Goal: Task Accomplishment & Management: Use online tool/utility

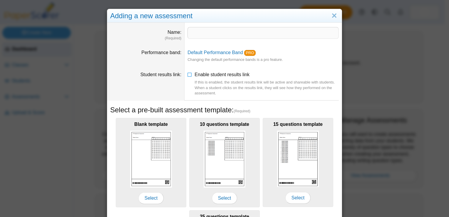
scroll to position [105, 0]
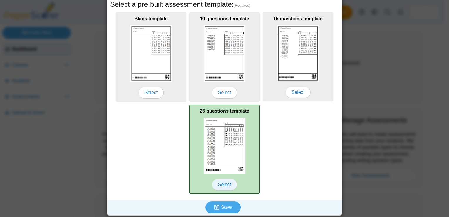
click at [223, 186] on span "Select" at bounding box center [224, 185] width 25 height 12
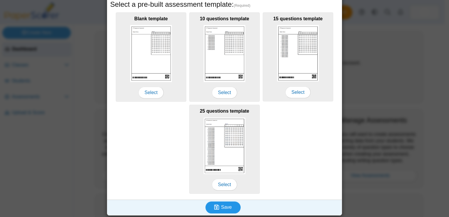
click at [223, 207] on span "Save" at bounding box center [226, 207] width 11 height 5
type input "**********"
click at [226, 207] on span "Save" at bounding box center [226, 207] width 11 height 5
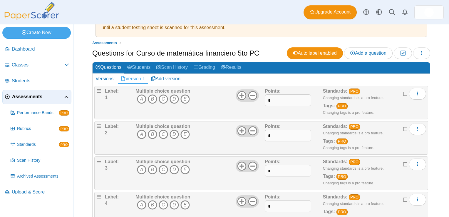
scroll to position [59, 0]
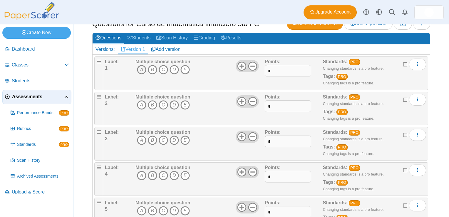
click at [138, 67] on icon "A" at bounding box center [141, 69] width 9 height 9
click at [185, 105] on icon "E" at bounding box center [184, 104] width 9 height 9
click at [173, 138] on icon "D" at bounding box center [174, 139] width 9 height 9
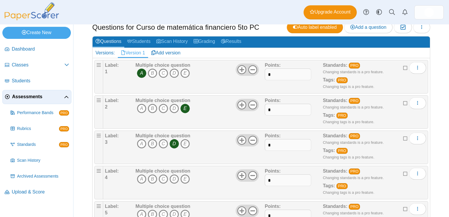
scroll to position [53, 0]
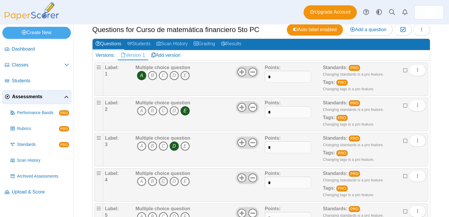
click at [167, 180] on icon "C" at bounding box center [163, 181] width 9 height 9
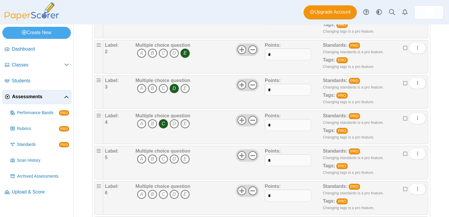
scroll to position [141, 0]
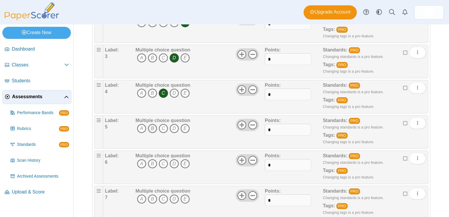
click at [151, 125] on icon "B" at bounding box center [152, 128] width 9 height 9
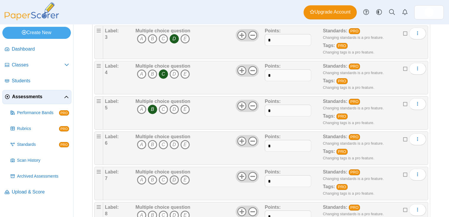
scroll to position [200, 0]
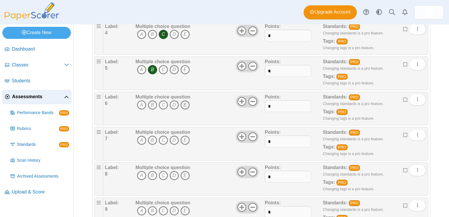
click at [184, 101] on icon "E" at bounding box center [184, 104] width 9 height 9
click at [150, 138] on icon "B" at bounding box center [152, 139] width 9 height 9
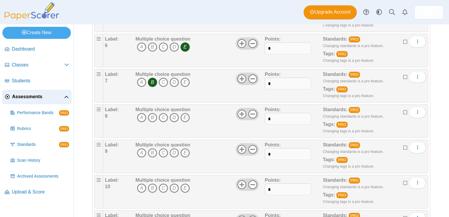
scroll to position [259, 0]
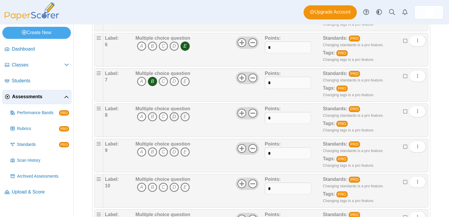
click at [172, 113] on icon "D" at bounding box center [174, 116] width 9 height 9
click at [183, 150] on icon "E" at bounding box center [184, 151] width 9 height 9
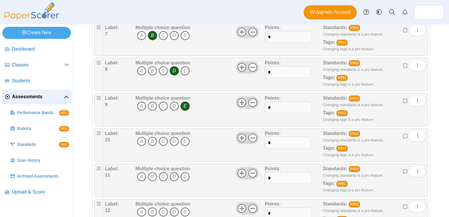
scroll to position [347, 0]
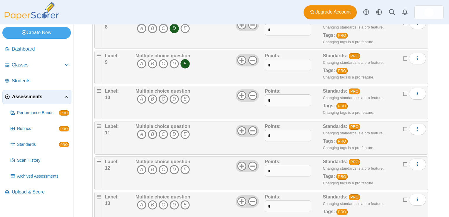
click at [163, 97] on icon "C" at bounding box center [163, 98] width 9 height 9
click at [165, 133] on icon "C" at bounding box center [163, 134] width 9 height 9
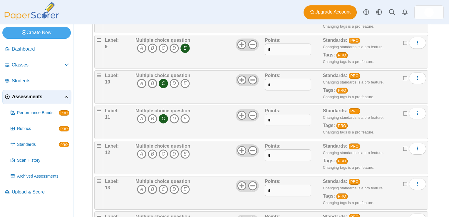
scroll to position [376, 0]
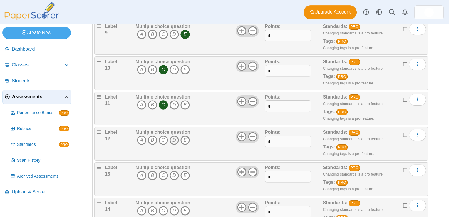
click at [176, 138] on icon "D" at bounding box center [174, 139] width 9 height 9
click at [173, 171] on icon "D" at bounding box center [174, 175] width 9 height 9
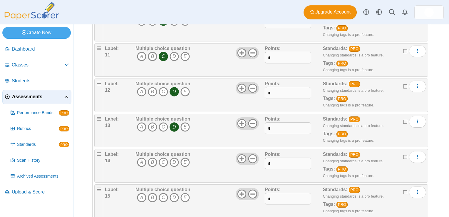
scroll to position [435, 0]
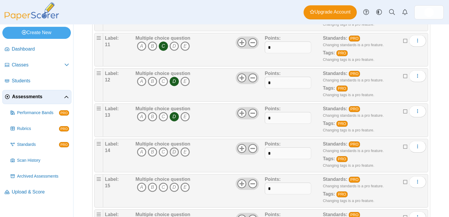
click at [172, 149] on icon "D" at bounding box center [174, 151] width 9 height 9
click at [273, 116] on input "*" at bounding box center [288, 118] width 46 height 12
type input "*"
click at [257, 125] on div "Multiple choice question A B C D E" at bounding box center [199, 119] width 131 height 29
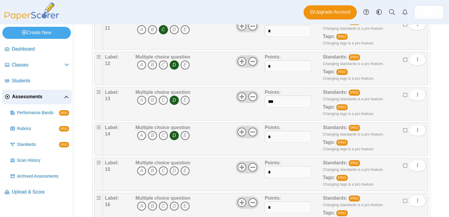
scroll to position [464, 0]
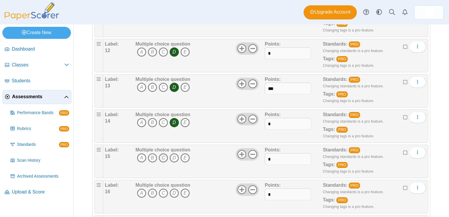
click at [159, 155] on icon "C" at bounding box center [163, 157] width 9 height 9
click at [165, 192] on icon "C" at bounding box center [163, 192] width 9 height 9
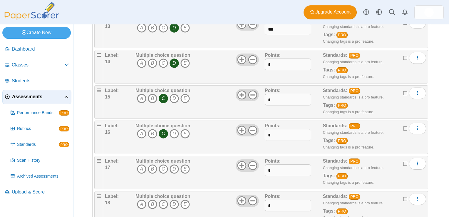
scroll to position [552, 0]
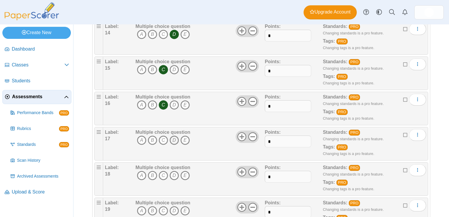
click at [176, 136] on icon "D" at bounding box center [174, 139] width 9 height 9
click at [172, 172] on icon "D" at bounding box center [174, 175] width 9 height 9
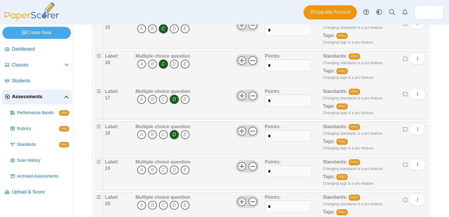
scroll to position [611, 0]
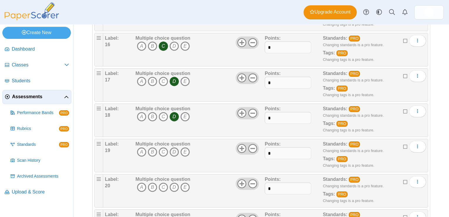
click at [174, 150] on icon "D" at bounding box center [174, 151] width 9 height 9
click at [161, 185] on icon "C" at bounding box center [163, 186] width 9 height 9
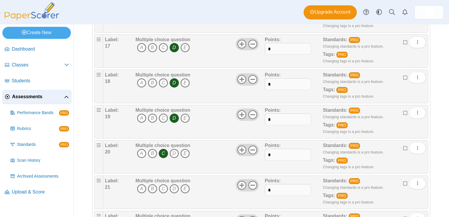
scroll to position [670, 0]
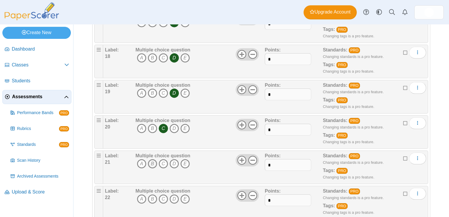
click at [152, 159] on icon "B" at bounding box center [152, 163] width 9 height 9
click at [141, 195] on icon "A" at bounding box center [141, 198] width 9 height 9
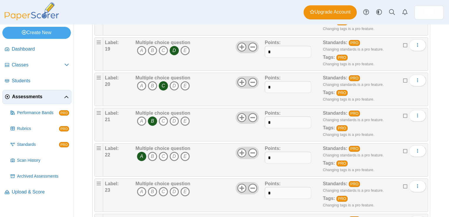
scroll to position [758, 0]
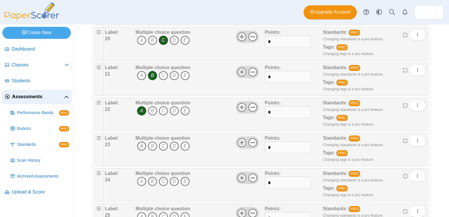
click at [141, 144] on icon "A" at bounding box center [141, 145] width 9 height 9
click at [152, 179] on icon "B" at bounding box center [152, 181] width 9 height 9
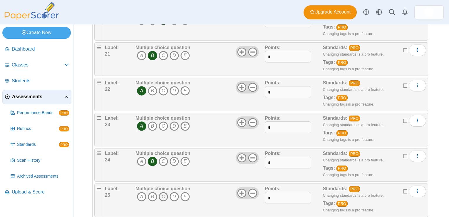
scroll to position [788, 0]
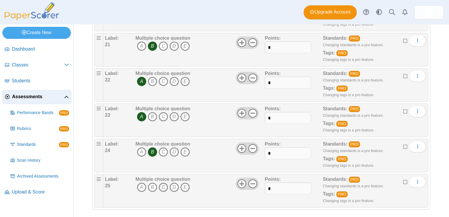
click at [161, 183] on icon "C" at bounding box center [163, 186] width 9 height 9
click at [415, 179] on icon "More options" at bounding box center [417, 181] width 5 height 5
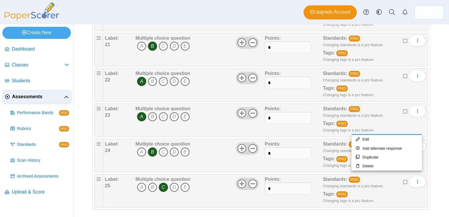
click at [398, 192] on div "Standards: PRO Changing standards is a pro feature. Tags: PRO Changing tags is …" at bounding box center [366, 190] width 87 height 29
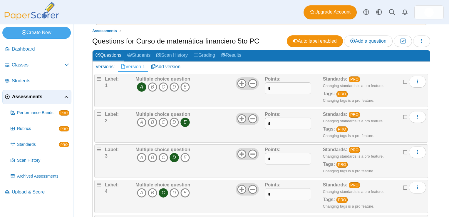
scroll to position [0, 0]
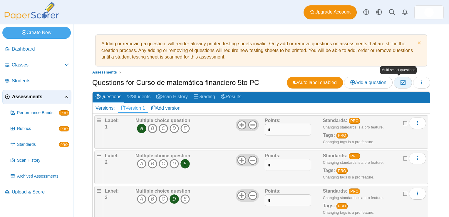
click at [395, 84] on button "Moderation 0" at bounding box center [403, 83] width 18 height 12
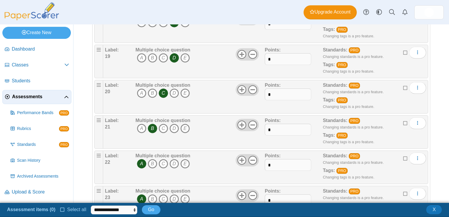
scroll to position [802, 0]
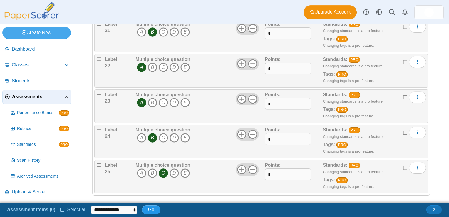
click at [150, 207] on span "Go" at bounding box center [151, 209] width 6 height 5
click at [62, 210] on label "Select all" at bounding box center [73, 209] width 26 height 6
click at [60, 210] on icon at bounding box center [62, 209] width 5 height 4
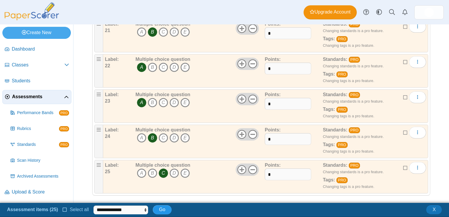
click at [155, 209] on button "Go" at bounding box center [162, 209] width 19 height 9
click at [159, 210] on span "Go" at bounding box center [162, 209] width 6 height 5
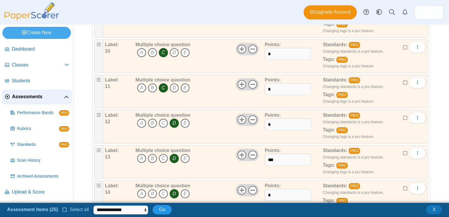
scroll to position [420, 0]
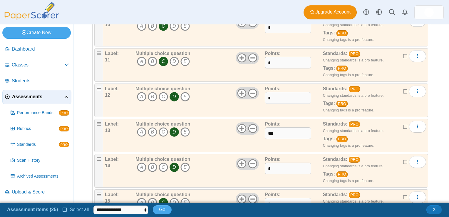
click at [434, 118] on div "Adding or removing a question, will render already printed testing sheets inval…" at bounding box center [261, 113] width 376 height 178
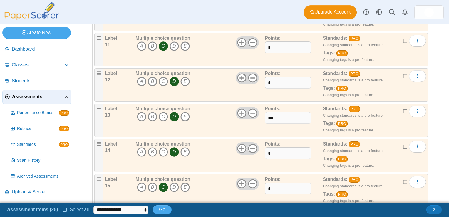
scroll to position [441, 0]
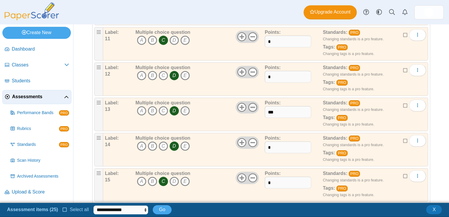
click at [248, 104] on icon at bounding box center [252, 107] width 9 height 9
click at [239, 105] on icon at bounding box center [241, 107] width 9 height 9
click at [272, 110] on input "***" at bounding box center [288, 112] width 46 height 12
type input "*"
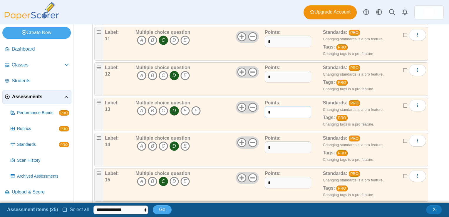
type input "*"
click at [258, 123] on div "Multiple choice question A B C D" at bounding box center [199, 114] width 131 height 29
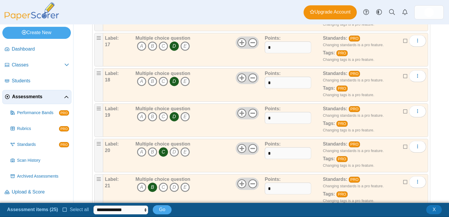
scroll to position [802, 0]
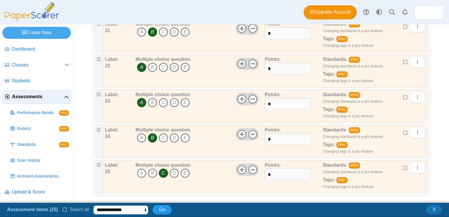
click at [164, 208] on button "Go" at bounding box center [162, 209] width 19 height 9
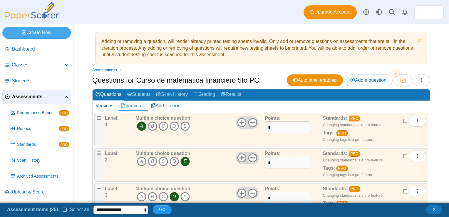
scroll to position [0, 0]
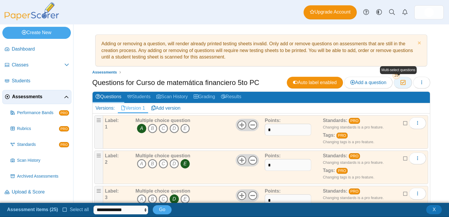
click at [400, 85] on icon "button" at bounding box center [403, 82] width 6 height 5
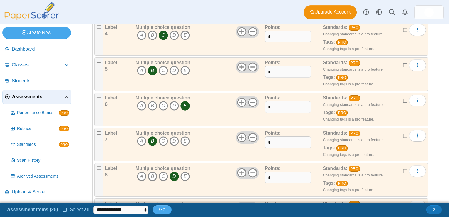
scroll to position [185, 0]
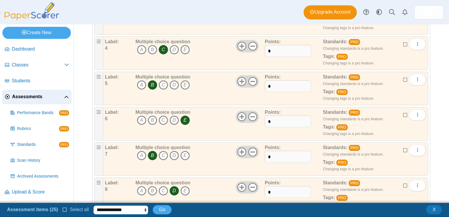
click at [108, 210] on select "**********" at bounding box center [120, 209] width 55 height 9
select select "********"
click at [93, 205] on select "**********" at bounding box center [120, 209] width 55 height 9
click at [154, 208] on button "Go" at bounding box center [162, 209] width 19 height 9
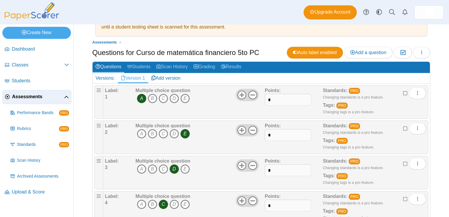
scroll to position [0, 0]
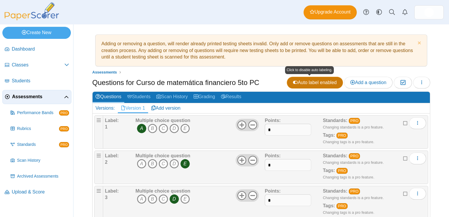
click at [305, 83] on span "Auto label enabled" at bounding box center [315, 82] width 44 height 5
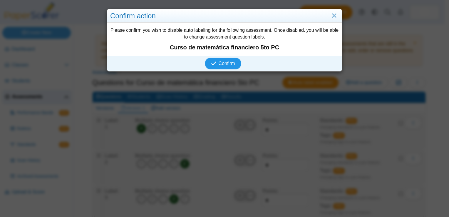
click at [232, 64] on span "Confirm" at bounding box center [227, 63] width 16 height 5
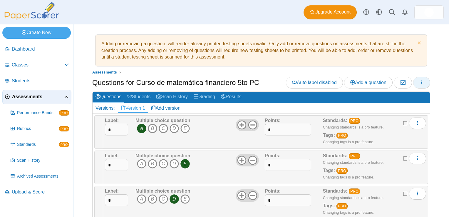
click at [419, 84] on icon "button" at bounding box center [421, 82] width 5 height 5
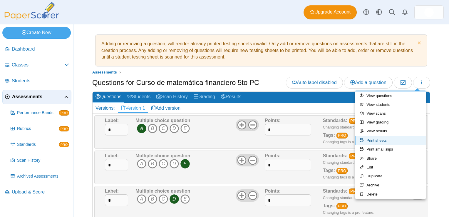
click at [388, 142] on link "Print sheets" at bounding box center [390, 140] width 71 height 9
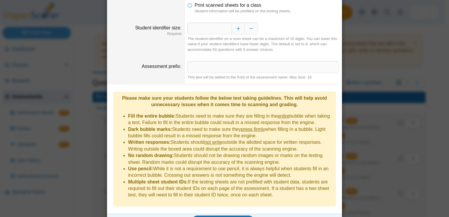
scroll to position [44, 0]
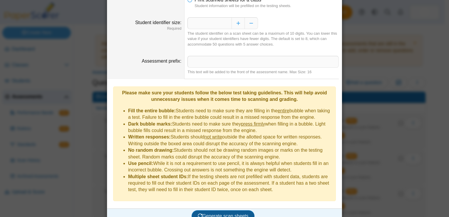
click at [234, 213] on span "Generate scan sheets" at bounding box center [223, 215] width 51 height 5
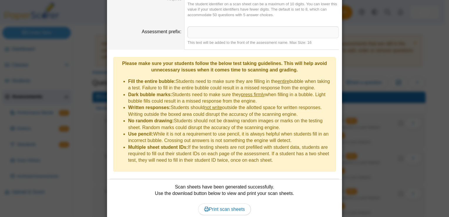
scroll to position [91, 0]
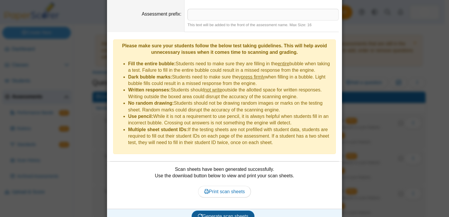
click at [242, 214] on span "Generate scan sheets" at bounding box center [223, 216] width 51 height 5
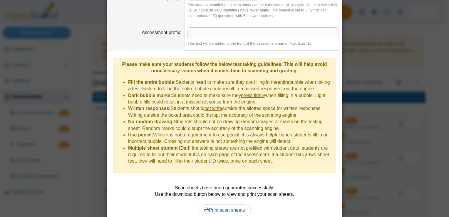
scroll to position [0, 0]
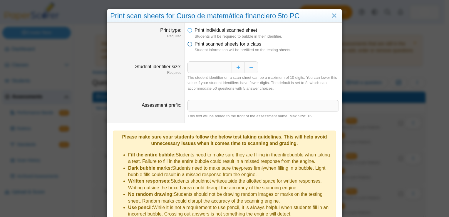
click at [213, 46] on span "Print scanned sheets for a class" at bounding box center [228, 43] width 67 height 5
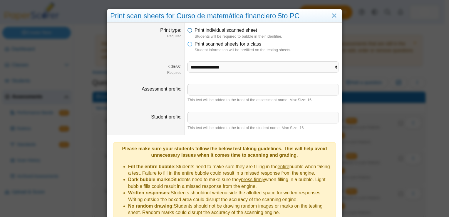
click at [195, 30] on span "Print individual scanned sheet" at bounding box center [226, 30] width 63 height 5
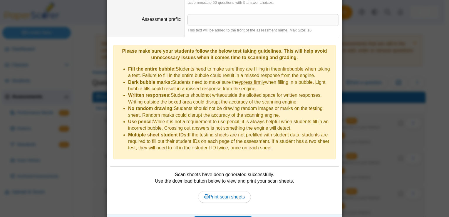
scroll to position [91, 0]
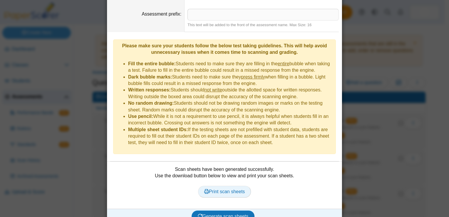
click at [225, 189] on span "Print scan sheets" at bounding box center [224, 191] width 41 height 5
click at [217, 214] on span "Generate scan sheets" at bounding box center [223, 216] width 51 height 5
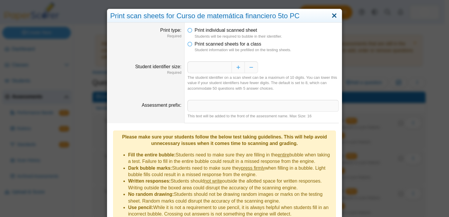
click at [333, 16] on link "Close" at bounding box center [334, 16] width 9 height 10
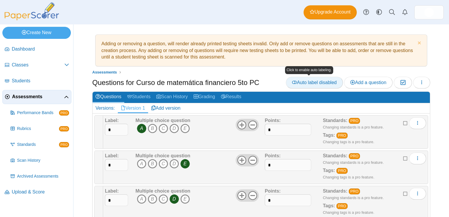
click at [324, 84] on span "Auto label disabled" at bounding box center [314, 82] width 44 height 5
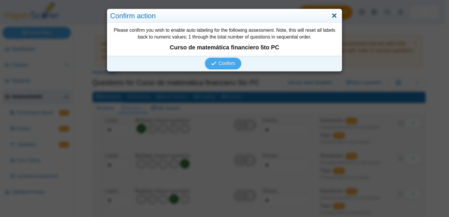
click at [332, 19] on link "Close" at bounding box center [334, 16] width 9 height 10
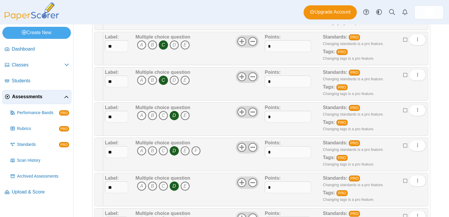
scroll to position [411, 0]
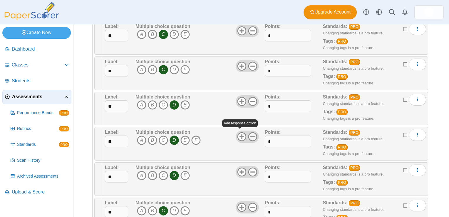
click at [250, 135] on icon at bounding box center [252, 136] width 9 height 9
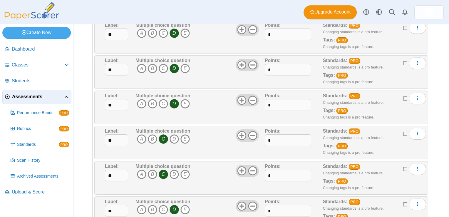
scroll to position [470, 0]
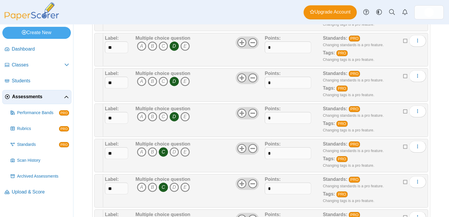
click at [403, 74] on icon at bounding box center [405, 75] width 5 height 4
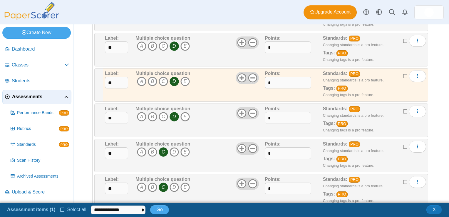
click at [403, 73] on icon at bounding box center [405, 75] width 5 height 4
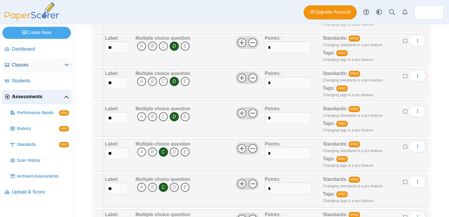
click at [66, 65] on use at bounding box center [67, 65] width 4 height 2
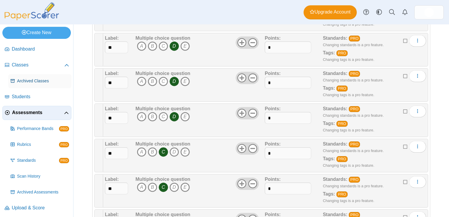
click at [46, 79] on span "Archived Classes" at bounding box center [43, 81] width 52 height 6
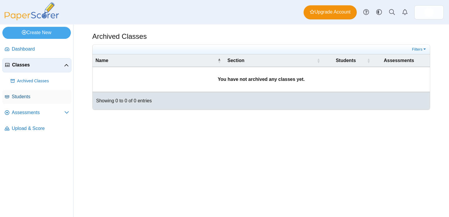
click at [21, 98] on span "Students" at bounding box center [40, 96] width 57 height 6
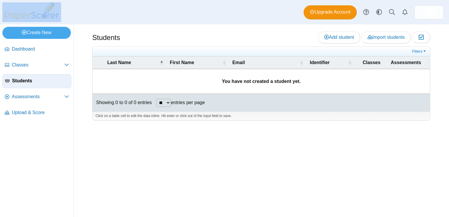
drag, startPoint x: 2, startPoint y: 16, endPoint x: 58, endPoint y: 19, distance: 55.6
click at [58, 19] on div "Dashboard Classes Archived classes Students Assessments" at bounding box center [224, 12] width 449 height 24
